Goal: Transaction & Acquisition: Purchase product/service

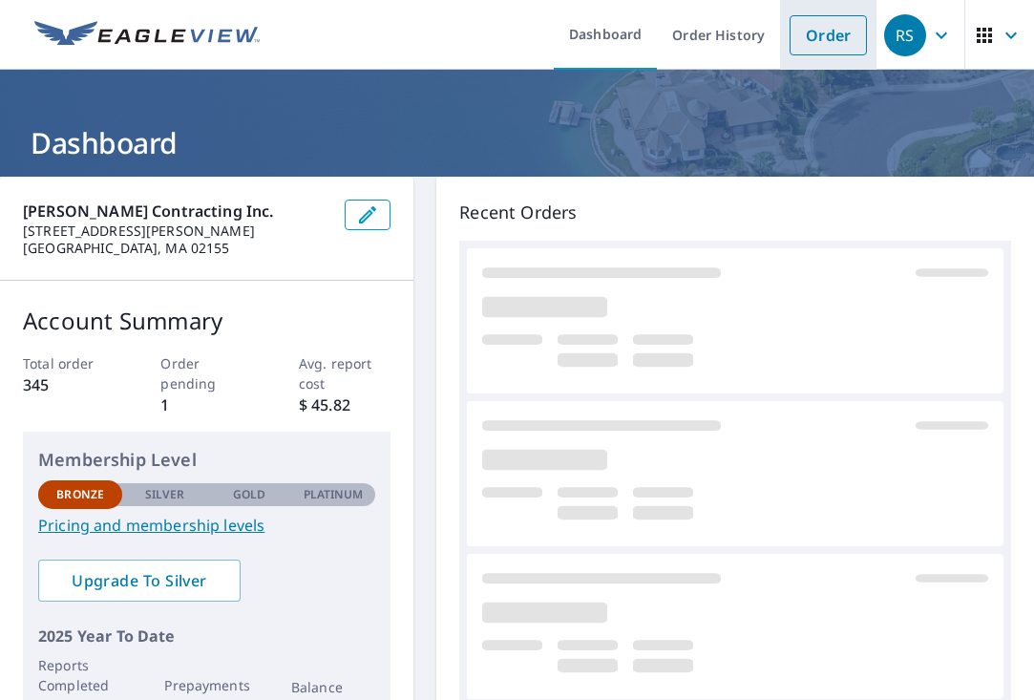
click at [821, 32] on link "Order" at bounding box center [827, 35] width 77 height 40
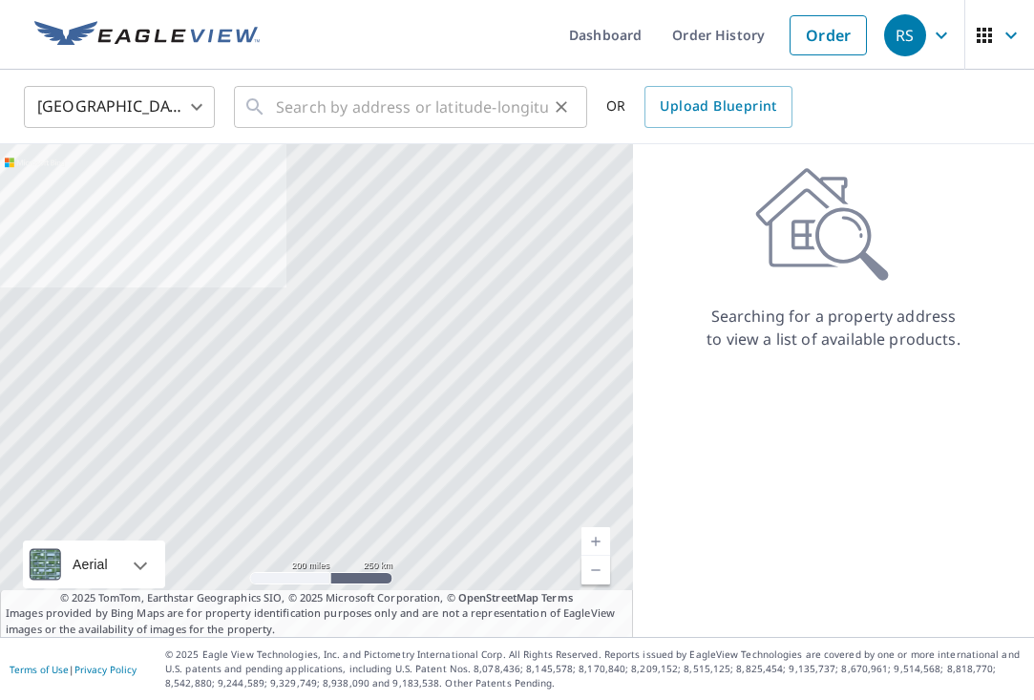
click at [294, 110] on input "text" at bounding box center [412, 106] width 272 height 53
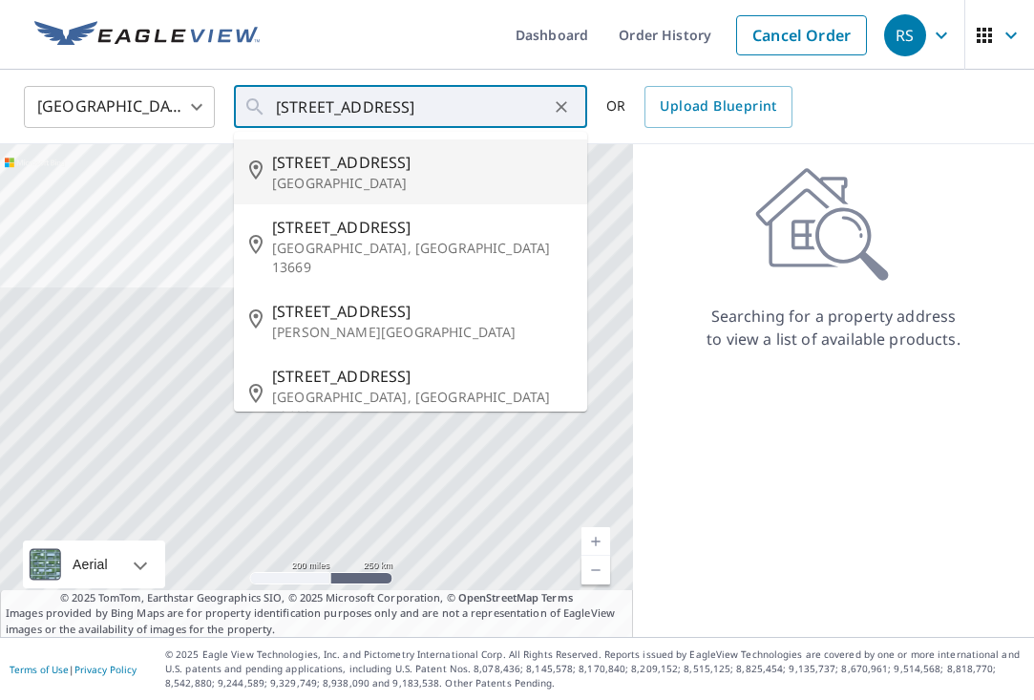
click at [314, 160] on span "[STREET_ADDRESS]" at bounding box center [422, 162] width 300 height 23
type input "[STREET_ADDRESS]"
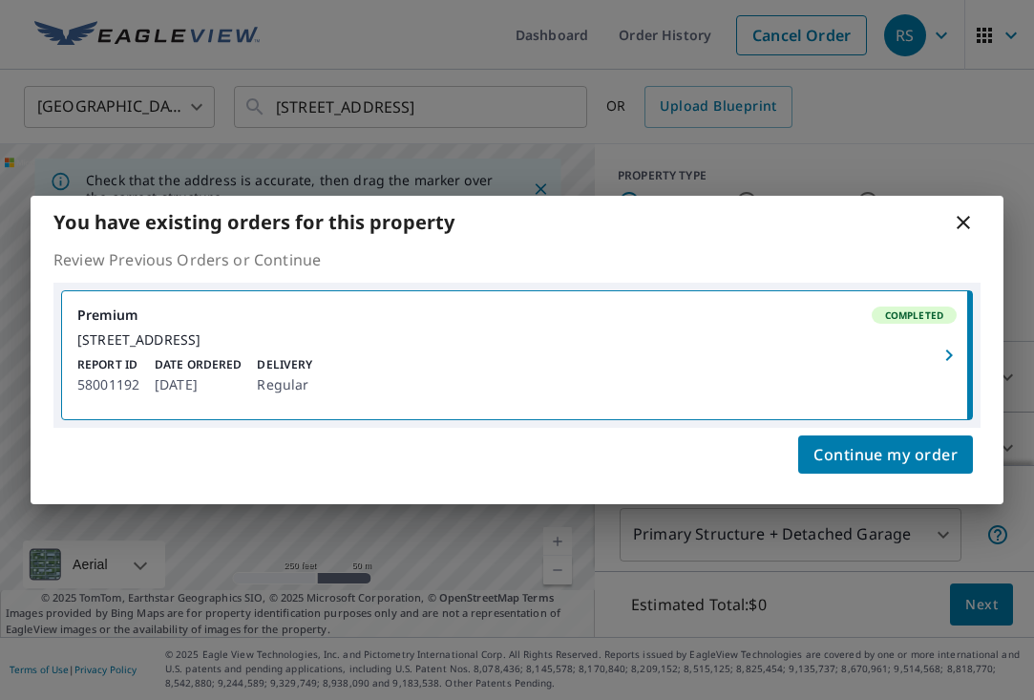
click at [963, 211] on icon at bounding box center [963, 222] width 23 height 23
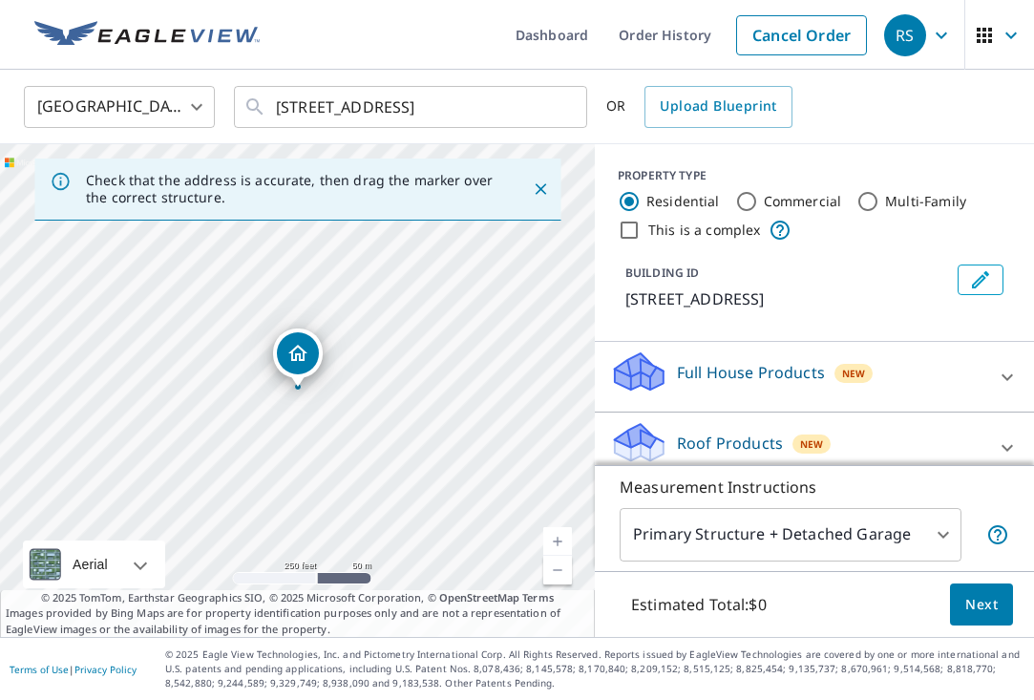
click at [563, 531] on link "Current Level 17, Zoom In" at bounding box center [557, 541] width 29 height 29
click at [563, 531] on link "Current Level 18, Zoom In" at bounding box center [557, 541] width 29 height 29
click at [563, 531] on link "Current Level 19, Zoom In" at bounding box center [557, 541] width 29 height 29
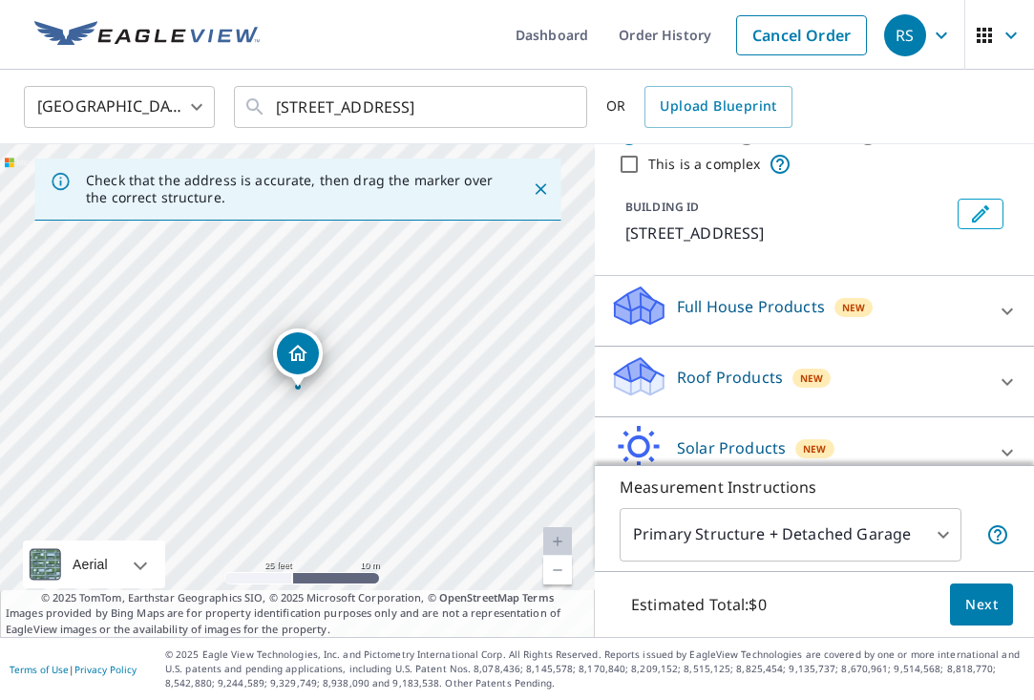
scroll to position [65, 0]
click at [1013, 376] on icon at bounding box center [1007, 382] width 23 height 23
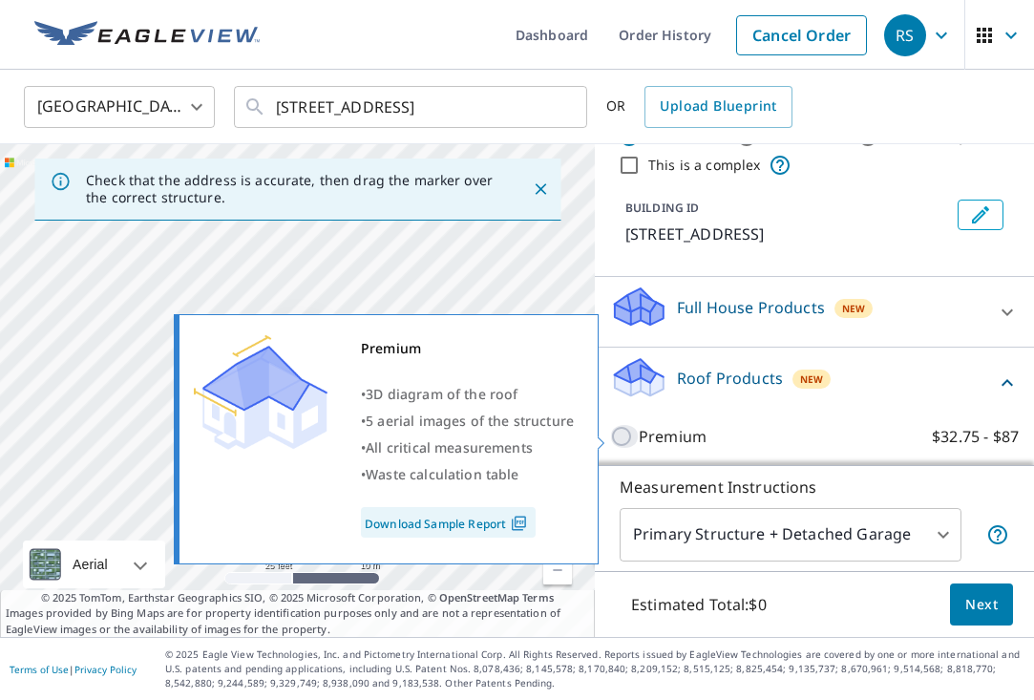
click at [620, 435] on input "Premium $32.75 - $87" at bounding box center [624, 436] width 29 height 23
checkbox input "true"
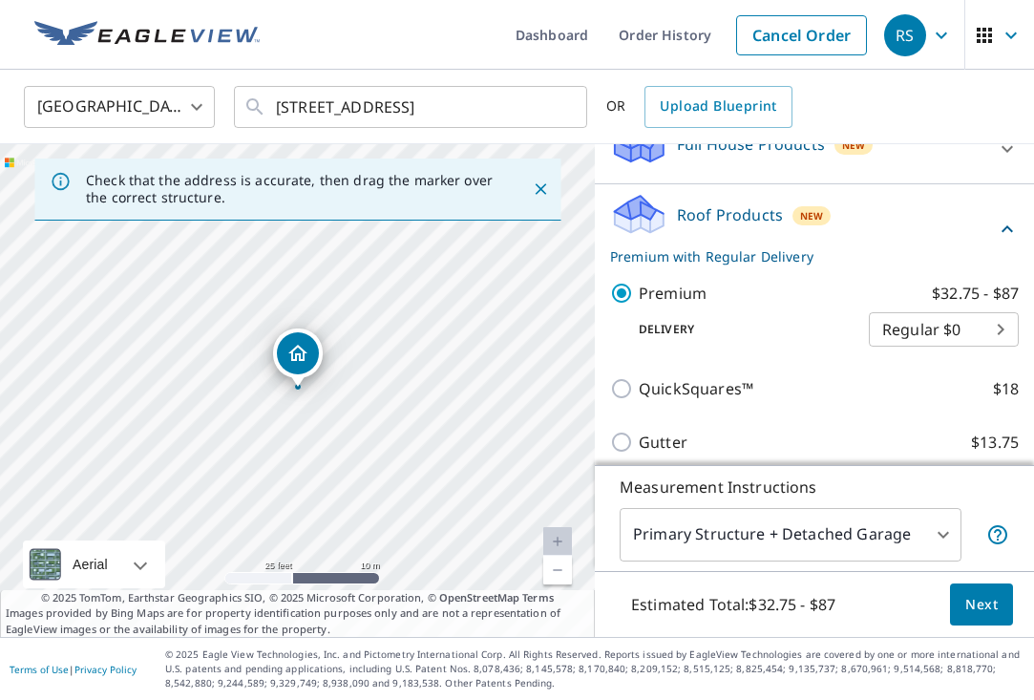
scroll to position [237, 0]
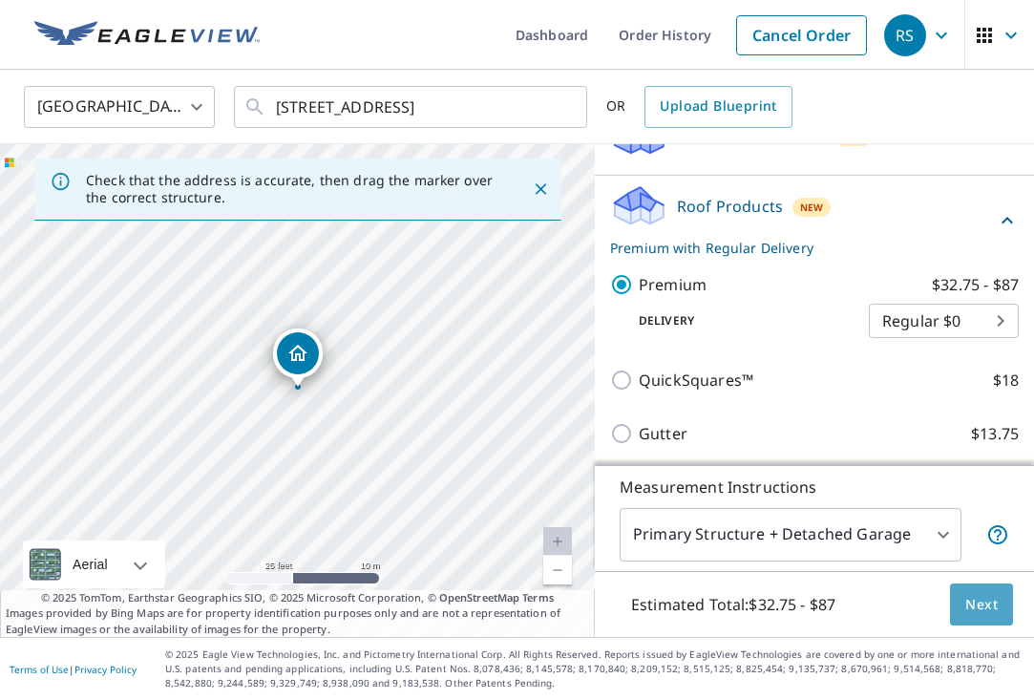
click at [983, 599] on span "Next" at bounding box center [981, 605] width 32 height 24
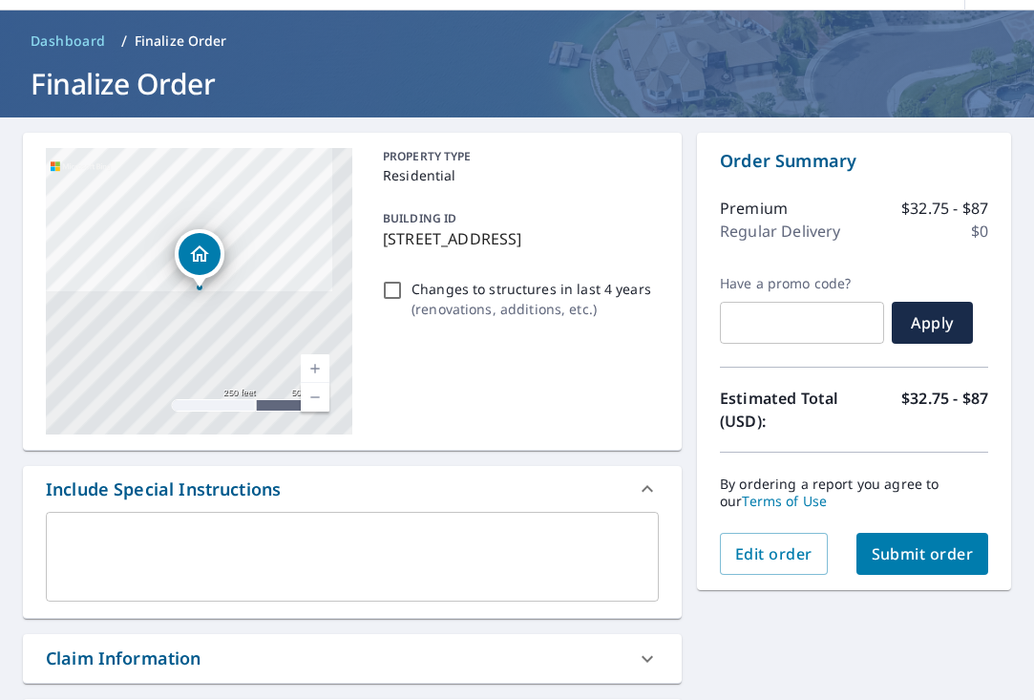
scroll to position [71, 0]
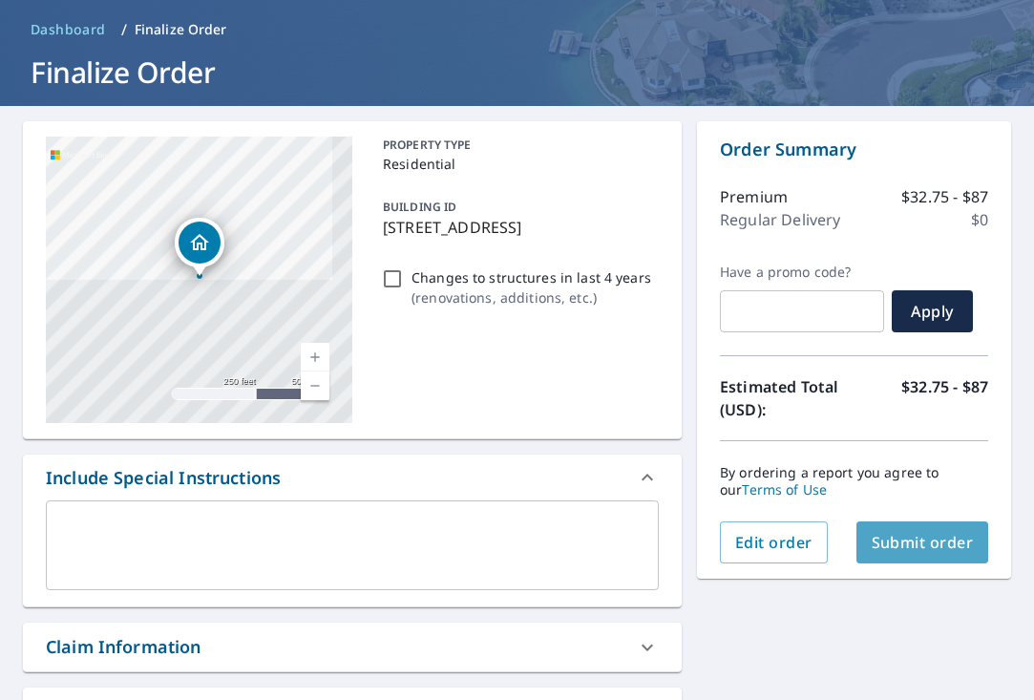
click at [904, 543] on span "Submit order" at bounding box center [922, 542] width 102 height 21
